Goal: Navigation & Orientation: Go to known website

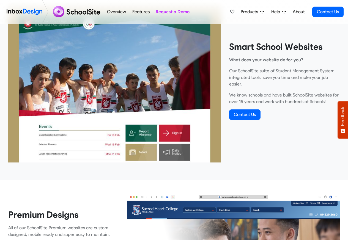
scroll to position [231, 0]
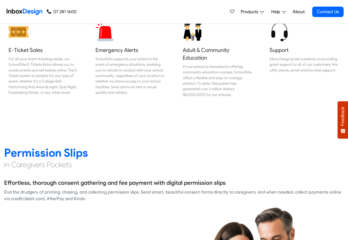
scroll to position [694, 0]
